Goal: Task Accomplishment & Management: Manage account settings

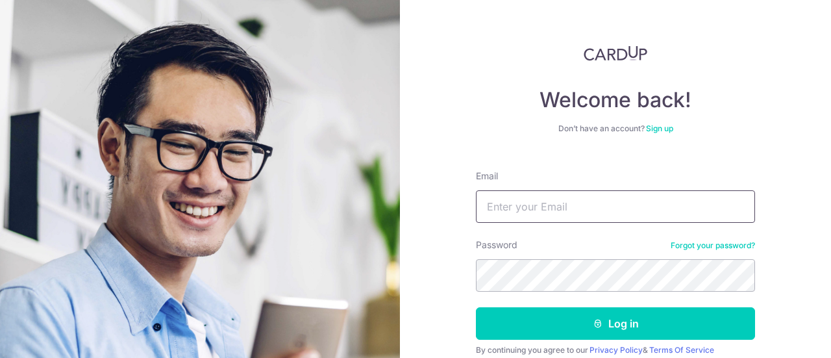
click at [514, 212] on input "Email" at bounding box center [615, 206] width 279 height 32
click at [620, 202] on input "tantzeheng@gmail.ccom" at bounding box center [615, 206] width 279 height 32
type input "[EMAIL_ADDRESS][DOMAIN_NAME]"
click at [476, 307] on button "Log in" at bounding box center [615, 323] width 279 height 32
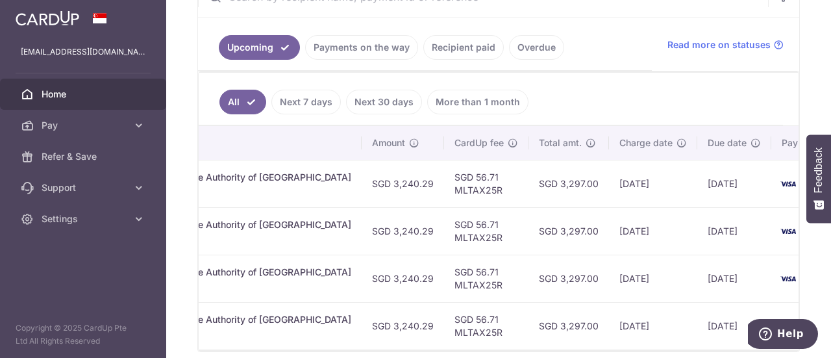
scroll to position [0, 412]
